Goal: Task Accomplishment & Management: Complete application form

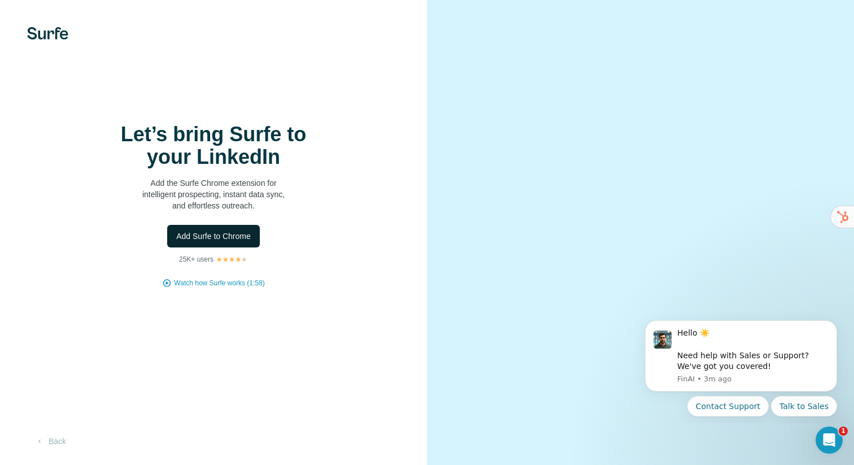
click at [223, 236] on span "Add Surfe to Chrome" at bounding box center [213, 235] width 75 height 11
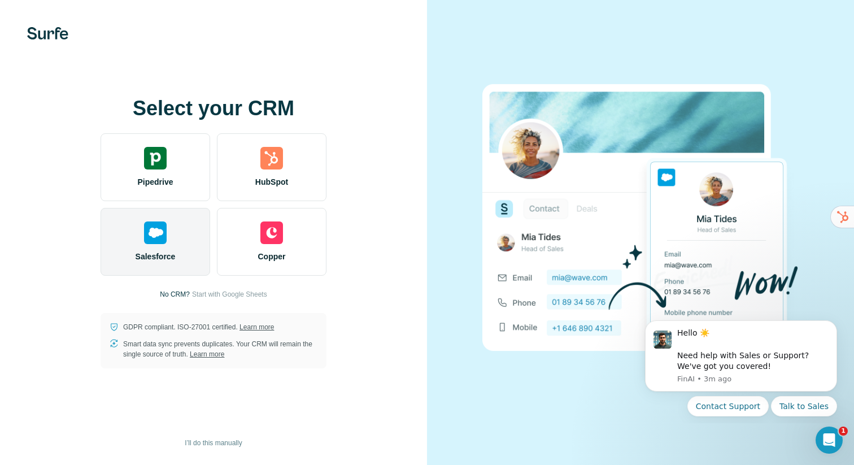
click at [169, 234] on div "Salesforce" at bounding box center [156, 242] width 110 height 68
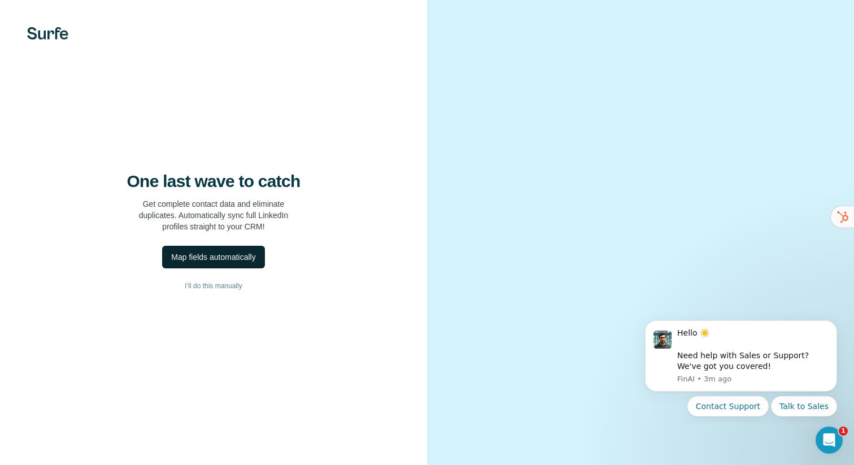
click at [197, 256] on div "Map fields automatically" at bounding box center [213, 256] width 84 height 11
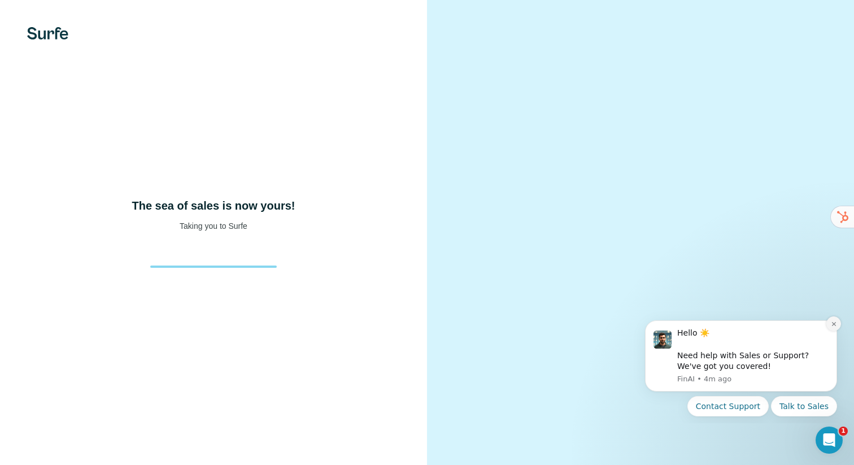
click at [834, 324] on icon "Dismiss notification" at bounding box center [833, 324] width 4 height 4
